Goal: Information Seeking & Learning: Learn about a topic

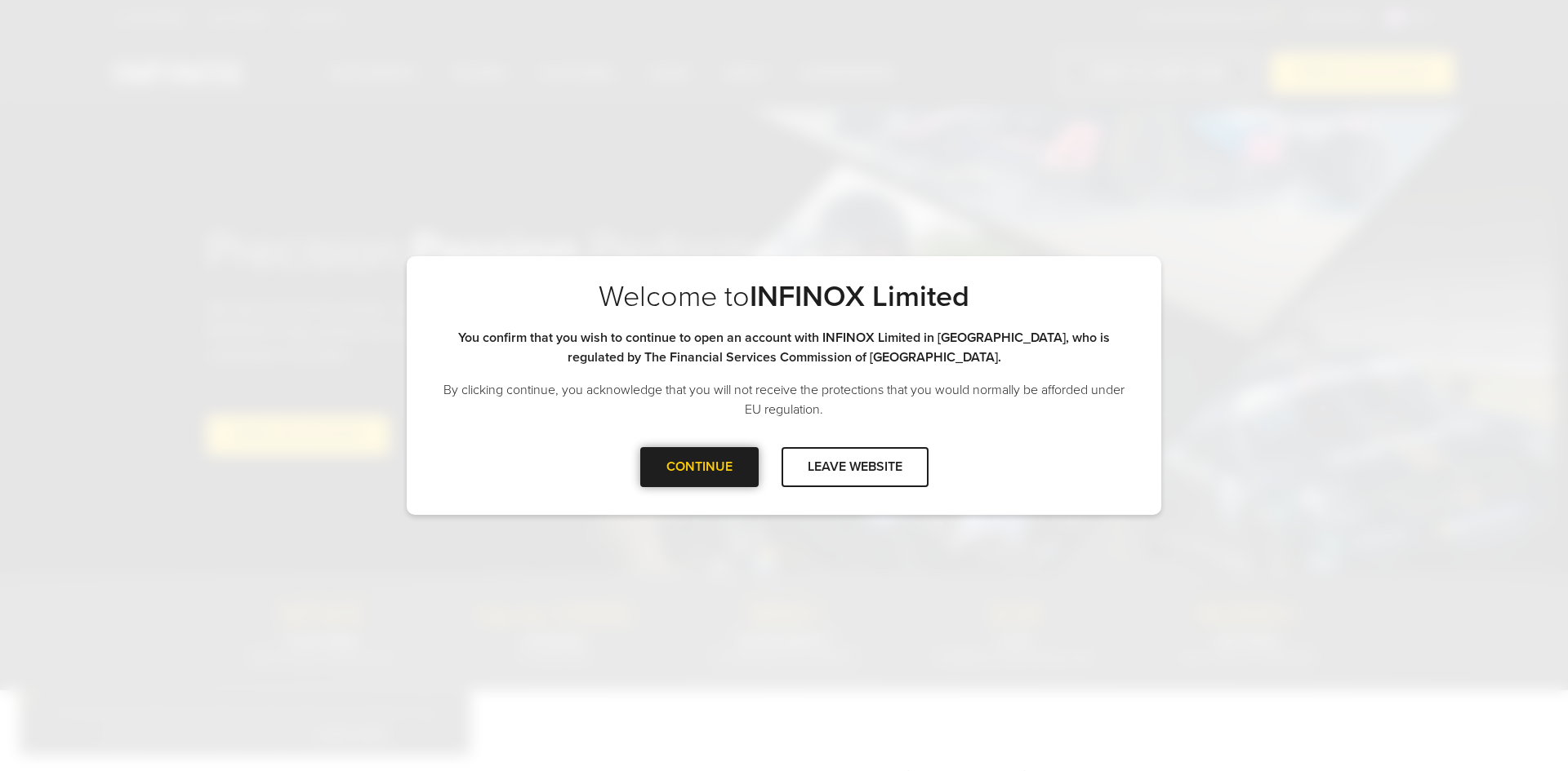
click at [699, 467] on div at bounding box center [699, 467] width 0 height 0
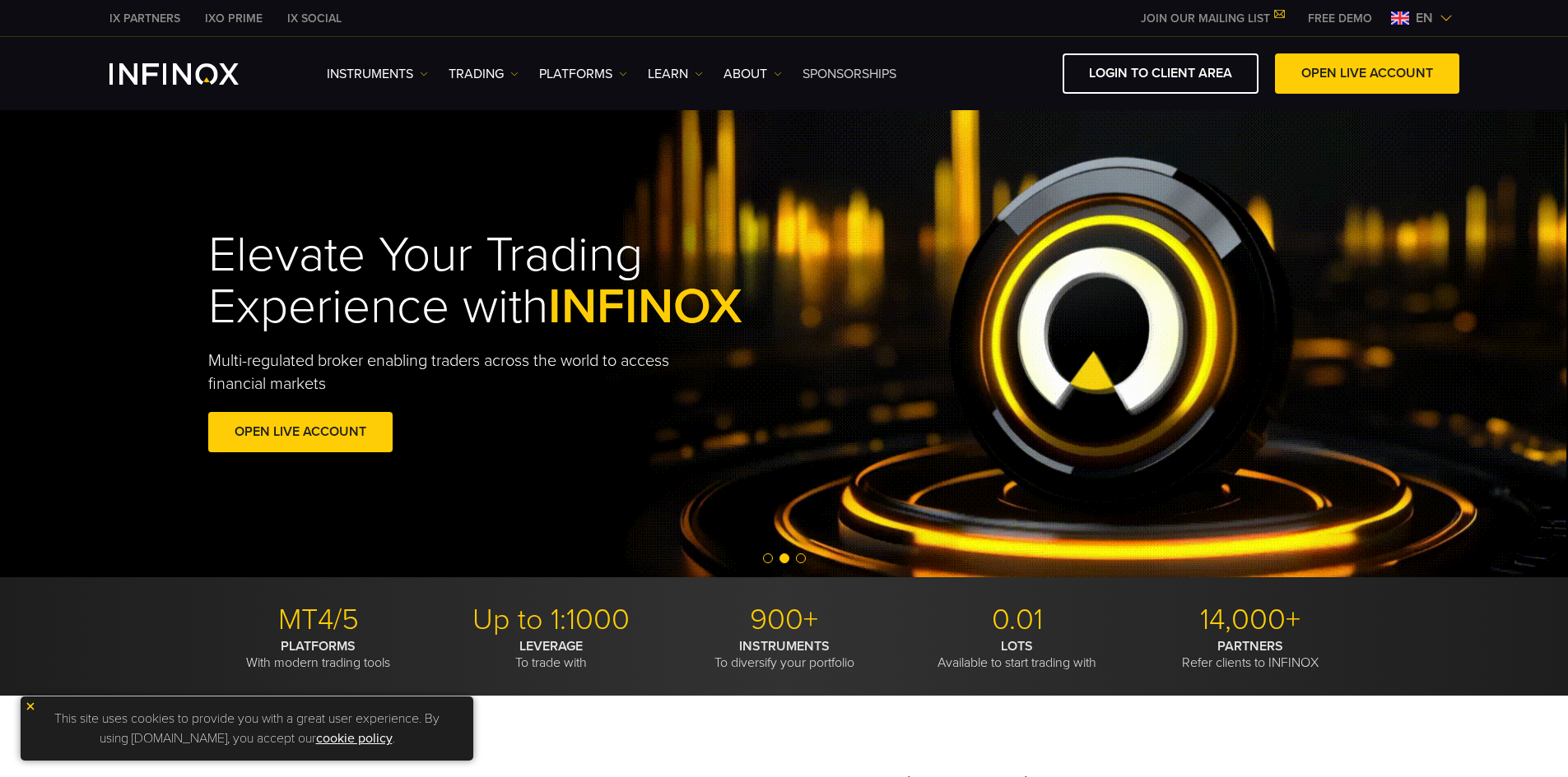
click at [858, 75] on link "SPONSORSHIPS" at bounding box center [850, 74] width 94 height 20
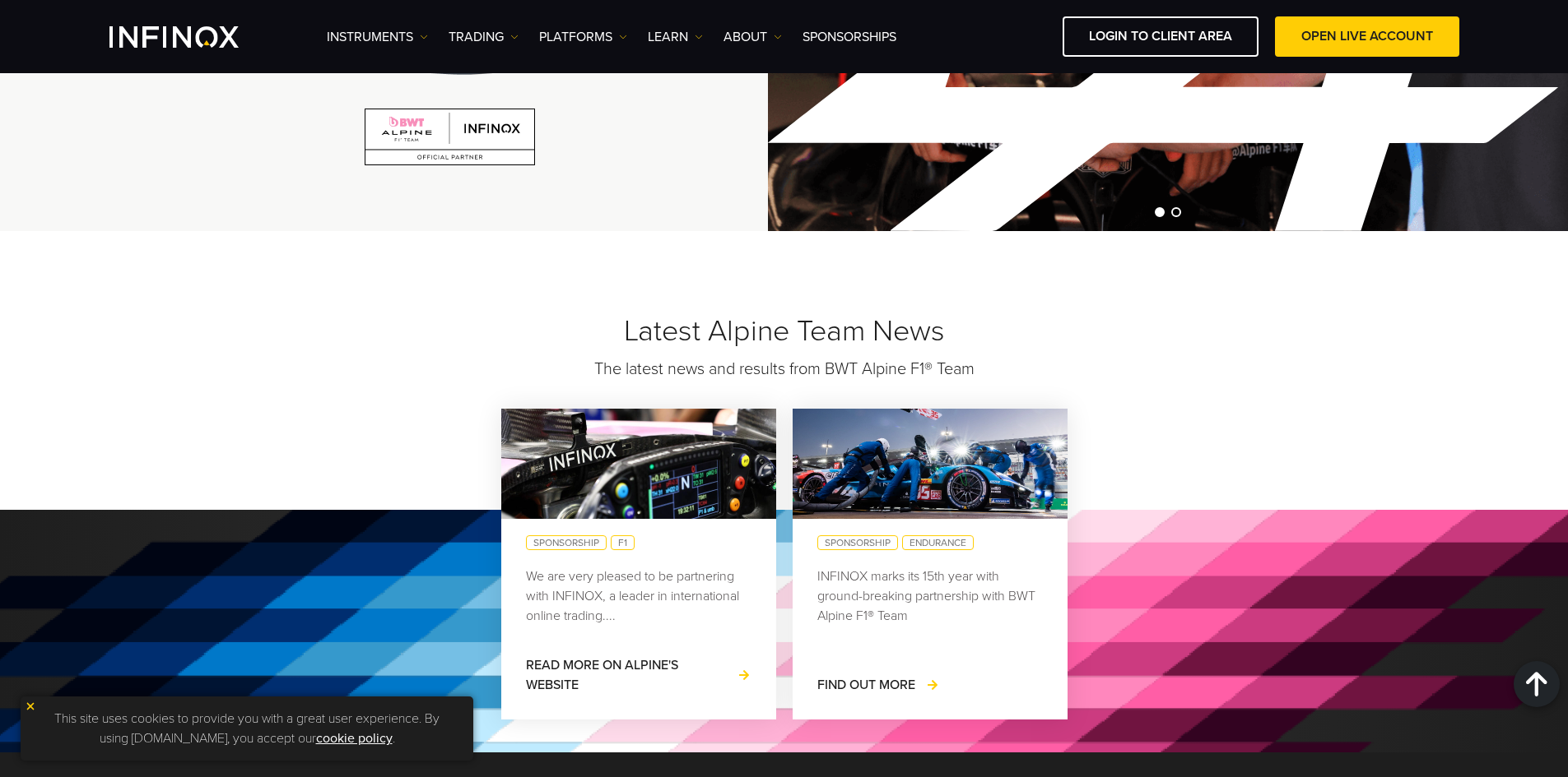
scroll to position [1398, 0]
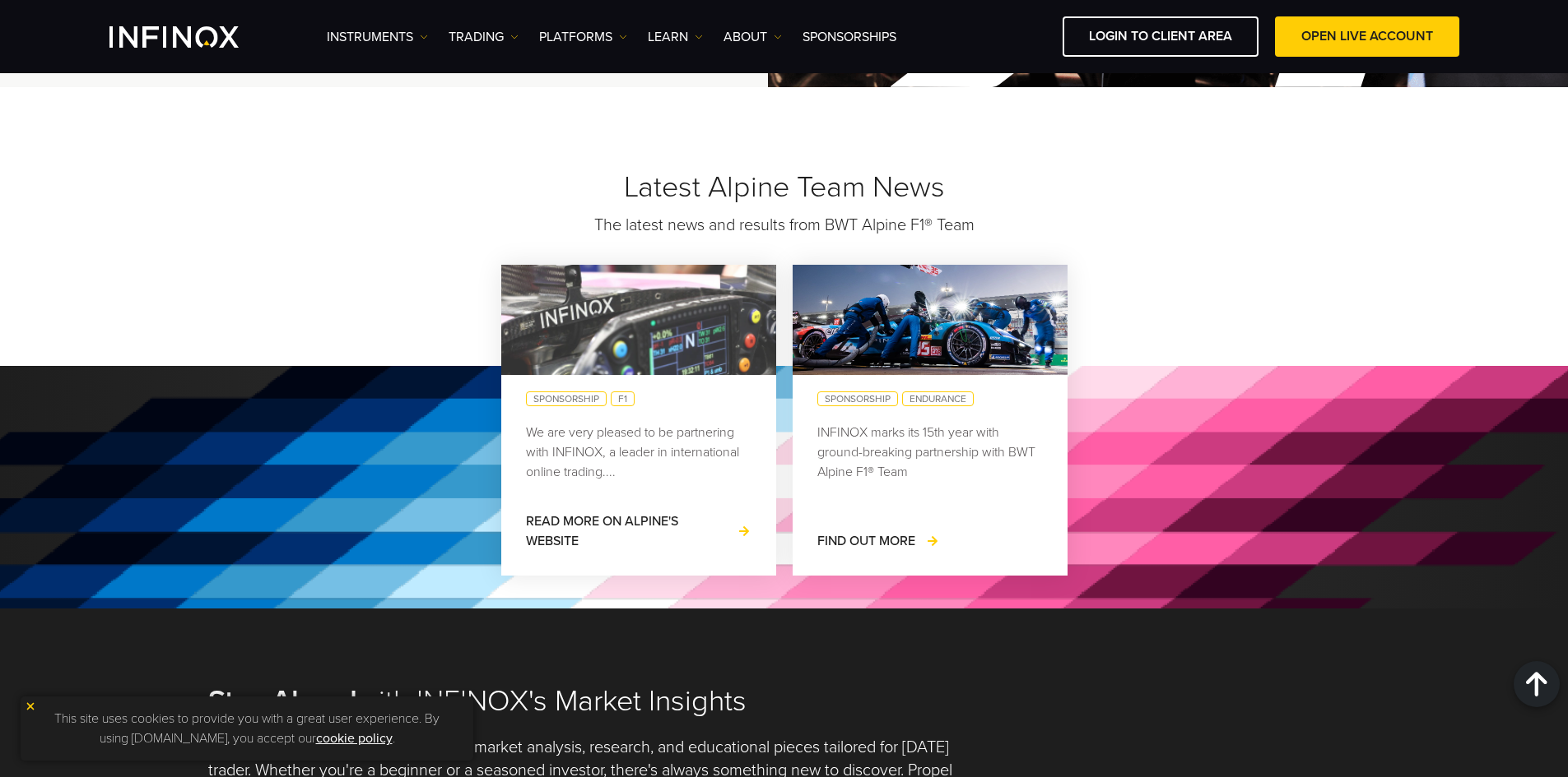
click at [610, 339] on img at bounding box center [637, 319] width 302 height 121
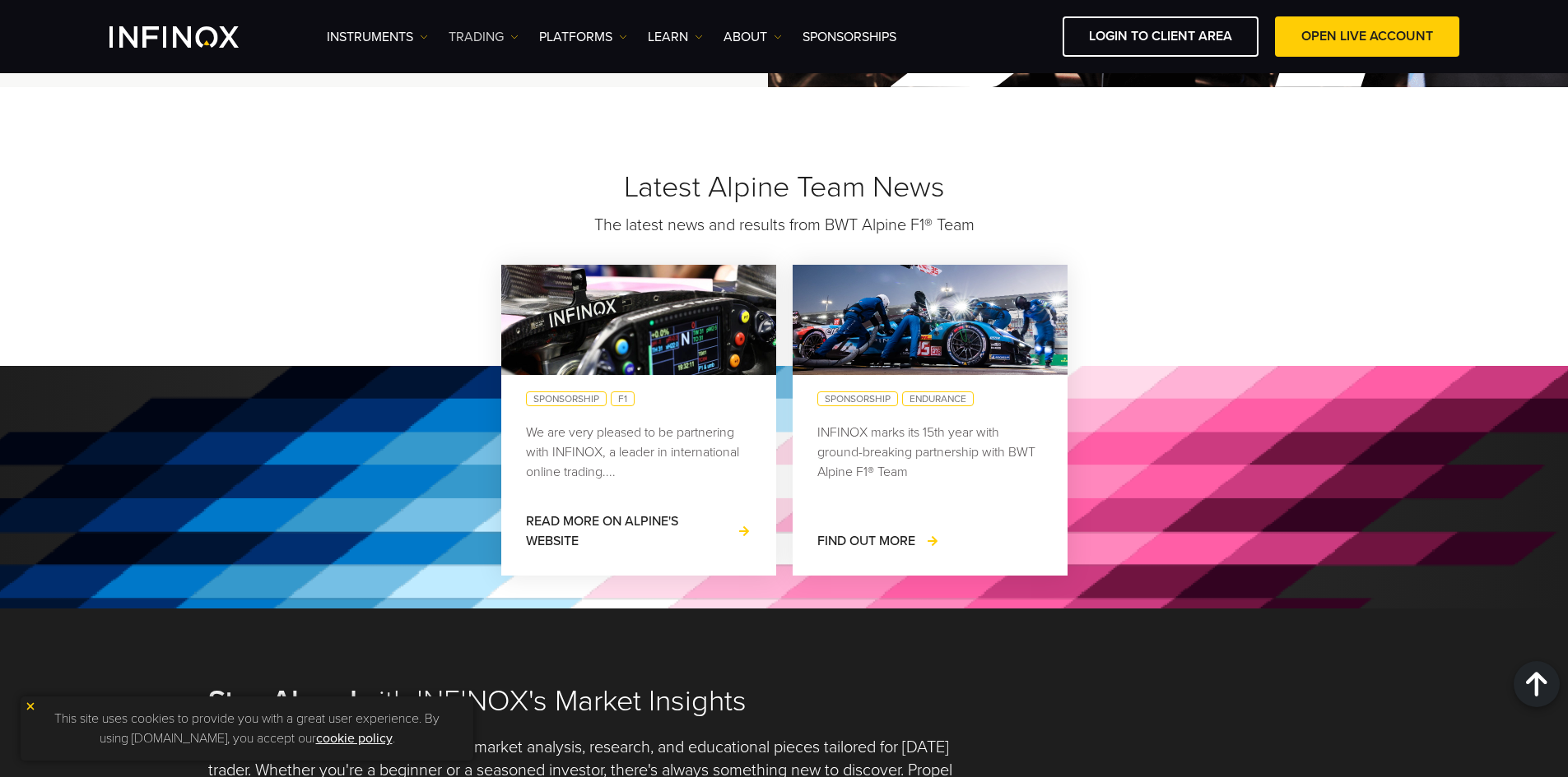
click at [474, 34] on link "TRADING" at bounding box center [484, 37] width 70 height 20
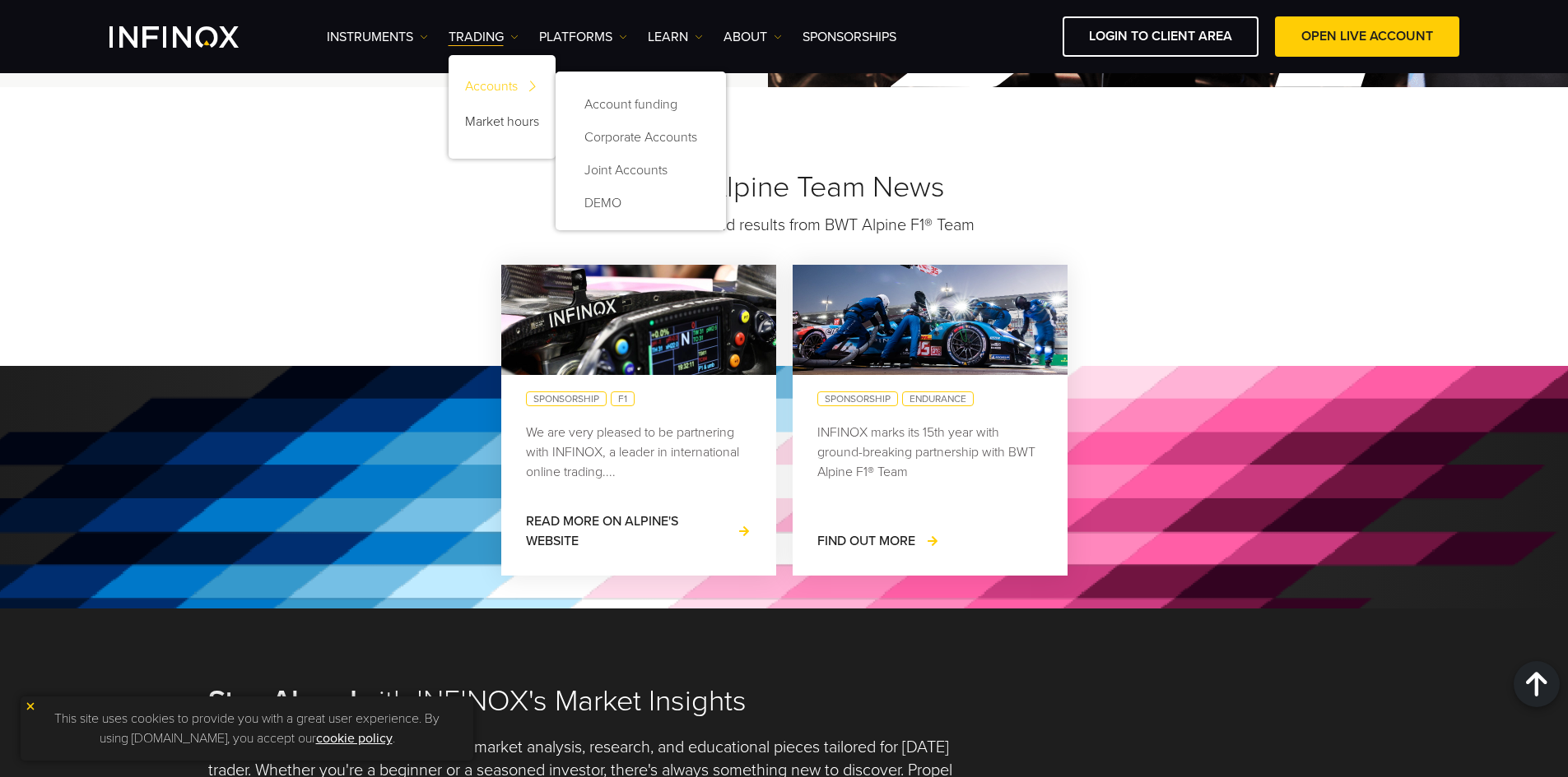
click at [504, 83] on link "Accounts" at bounding box center [502, 89] width 107 height 36
